Goal: Find specific page/section: Find specific page/section

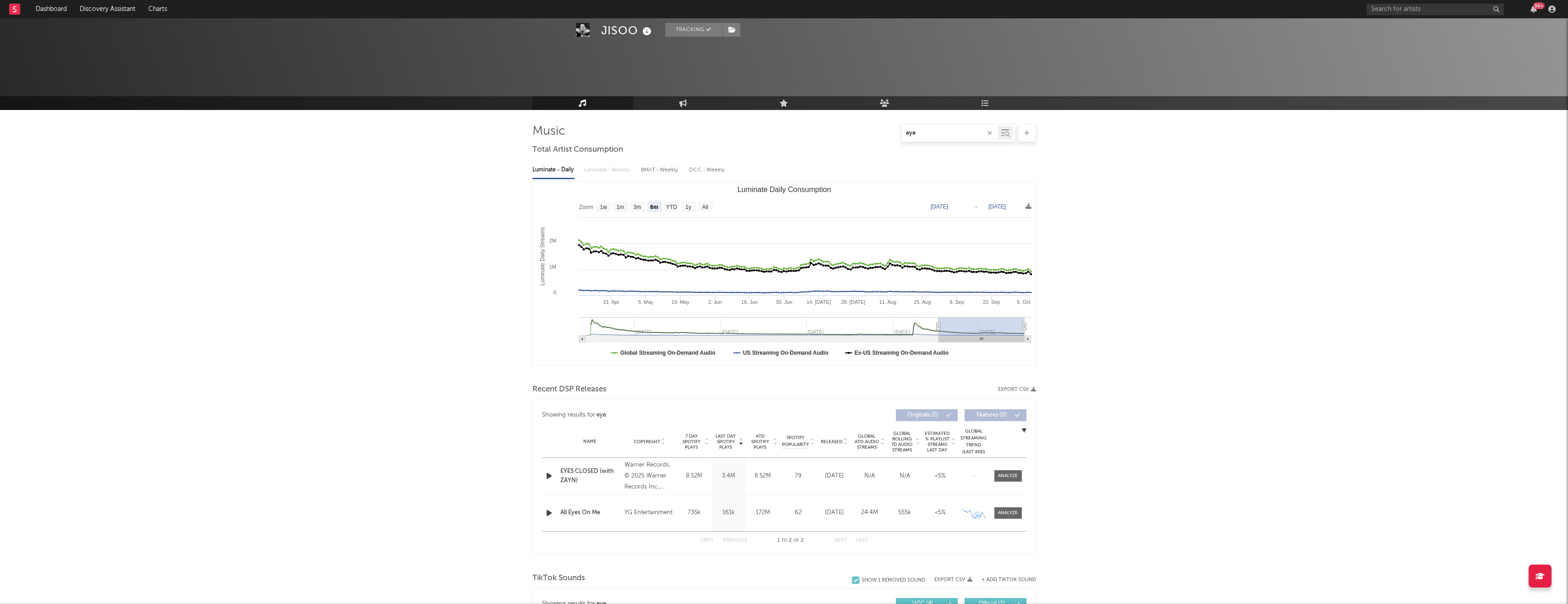
select select "6m"
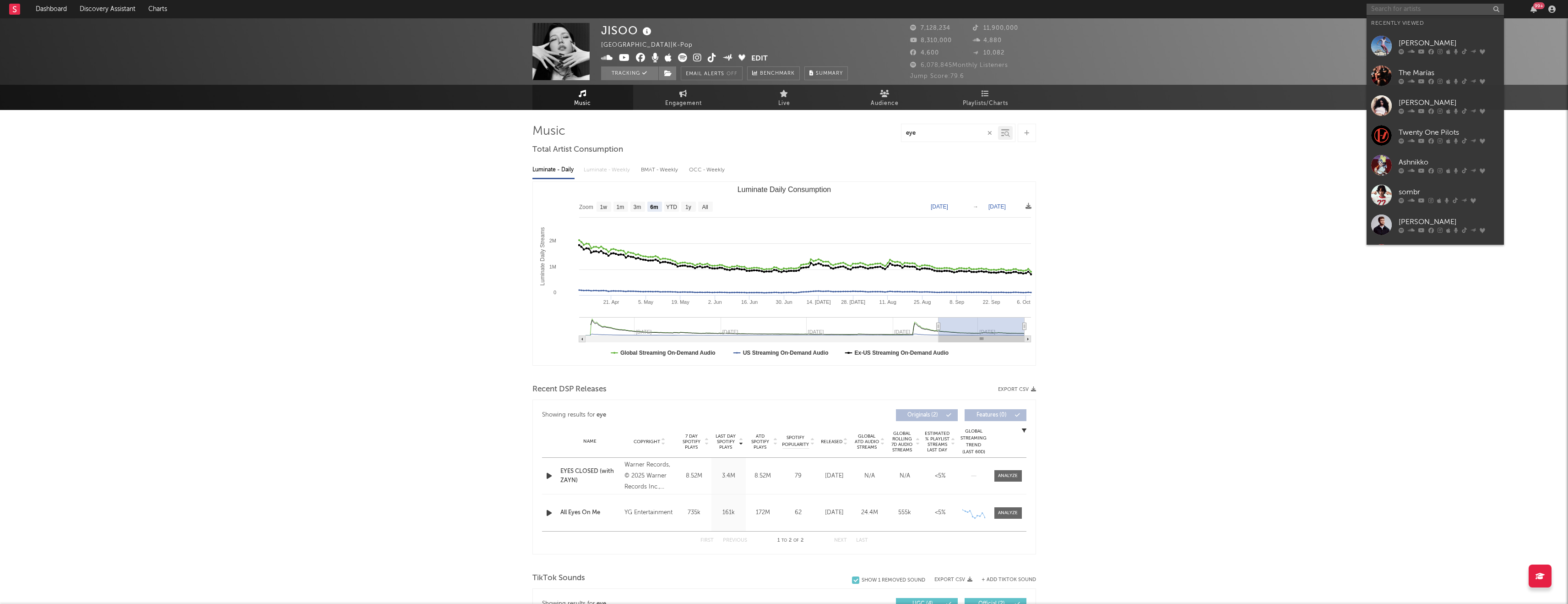
click at [1381, 5] on input "text" at bounding box center [1435, 9] width 137 height 11
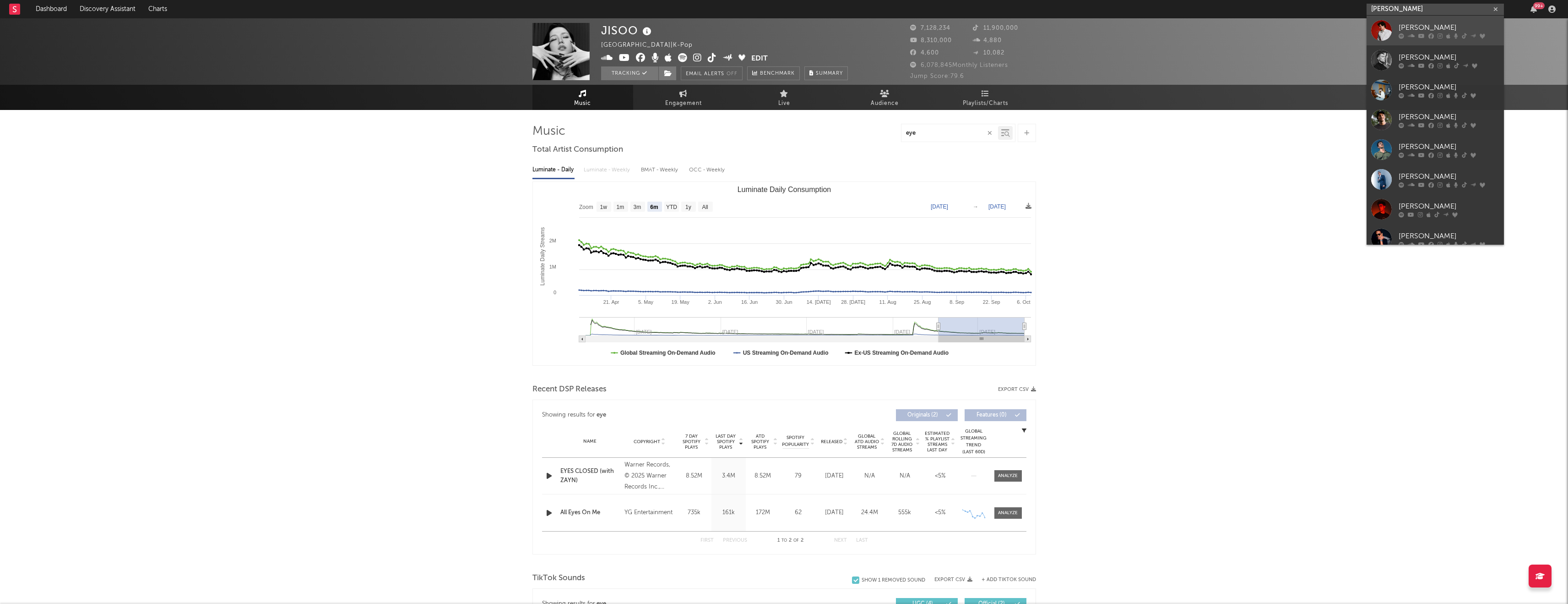
type input "[PERSON_NAME]"
click at [1424, 26] on div "[PERSON_NAME]" at bounding box center [1450, 27] width 101 height 11
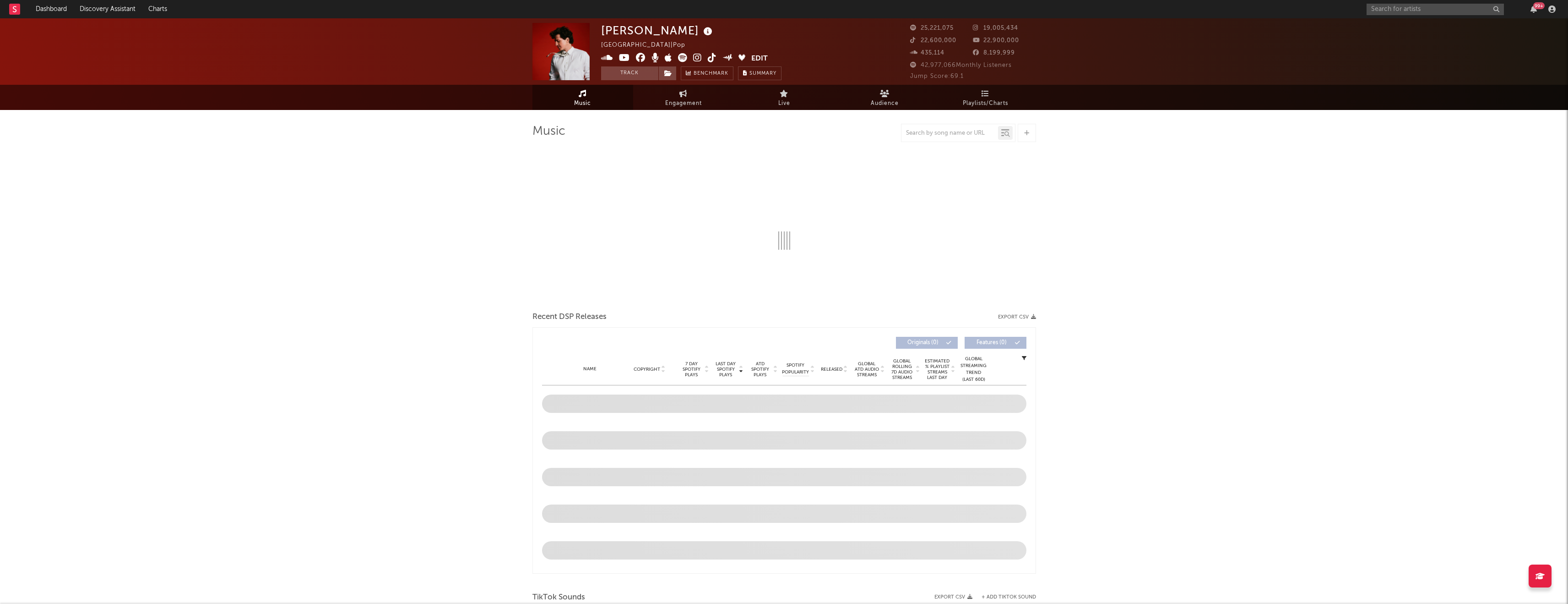
select select "6m"
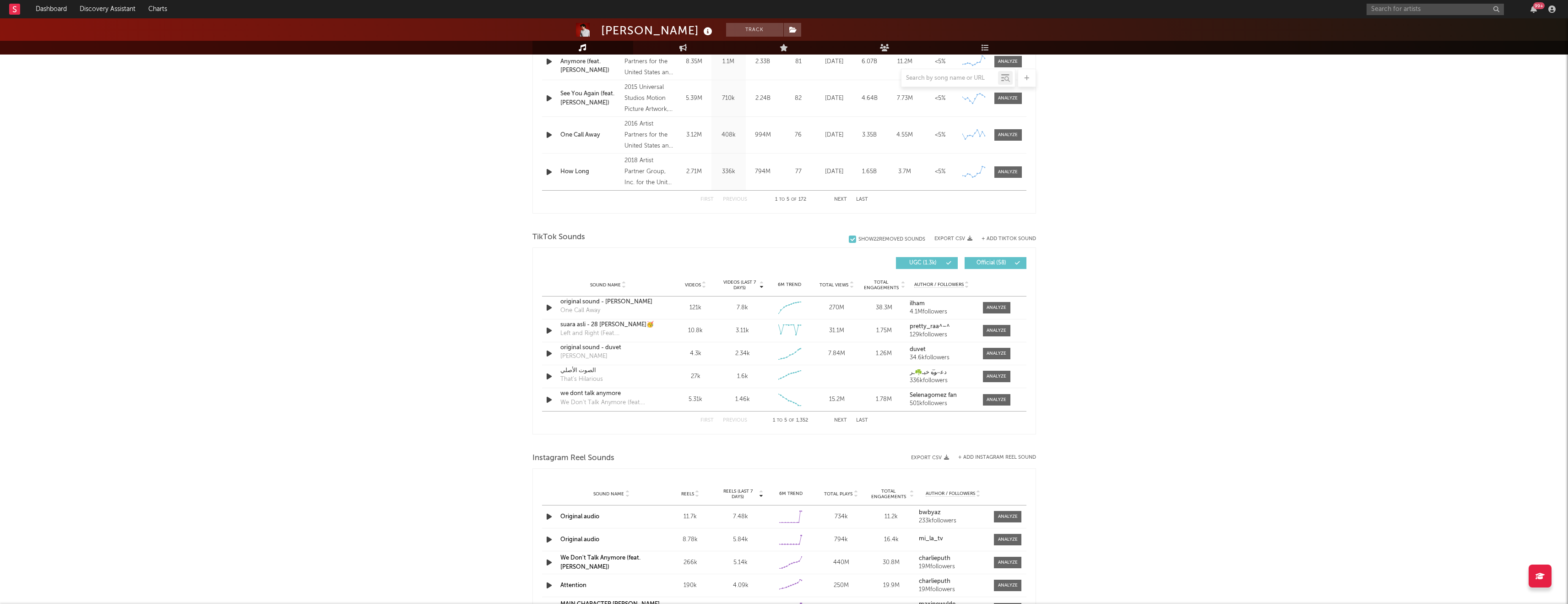
scroll to position [94, 0]
